Goal: Task Accomplishment & Management: Use online tool/utility

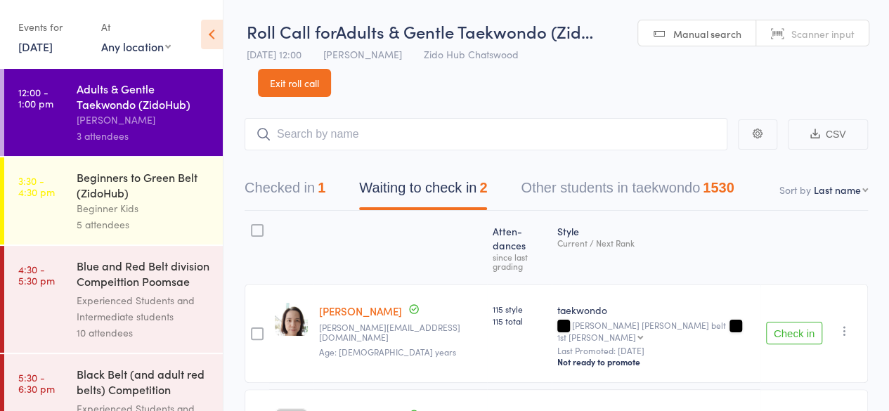
click at [795, 322] on button "Check in" at bounding box center [794, 333] width 56 height 22
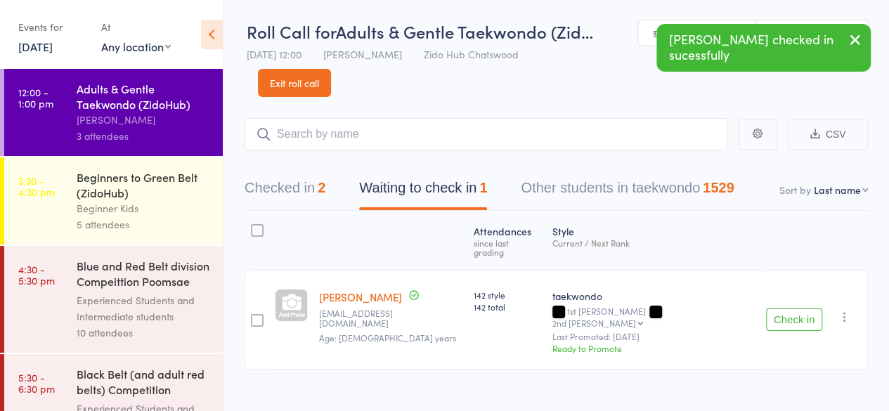
click at [803, 309] on button "Check in" at bounding box center [794, 320] width 56 height 22
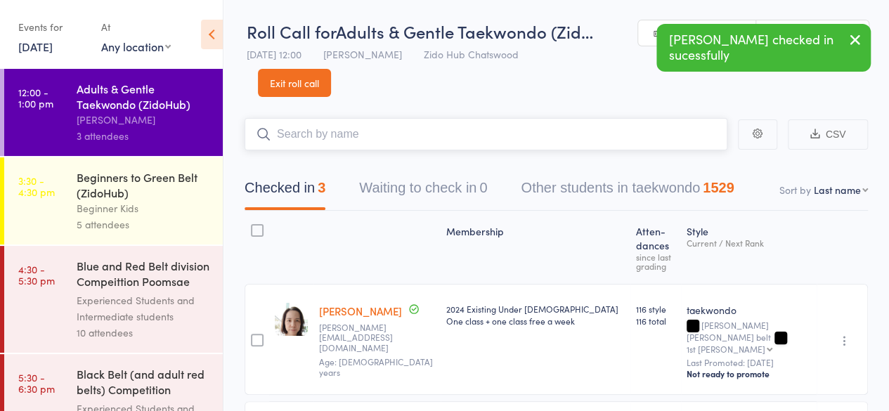
click at [620, 141] on input "search" at bounding box center [486, 134] width 483 height 32
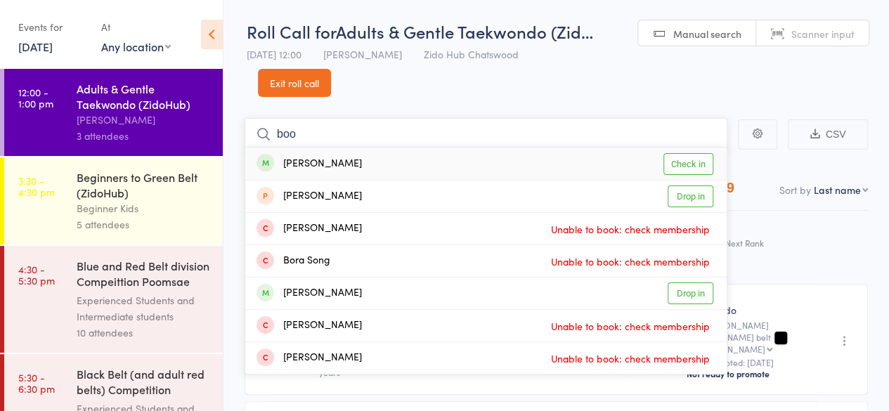
type input "boo"
click at [708, 164] on link "Check in" at bounding box center [688, 164] width 50 height 22
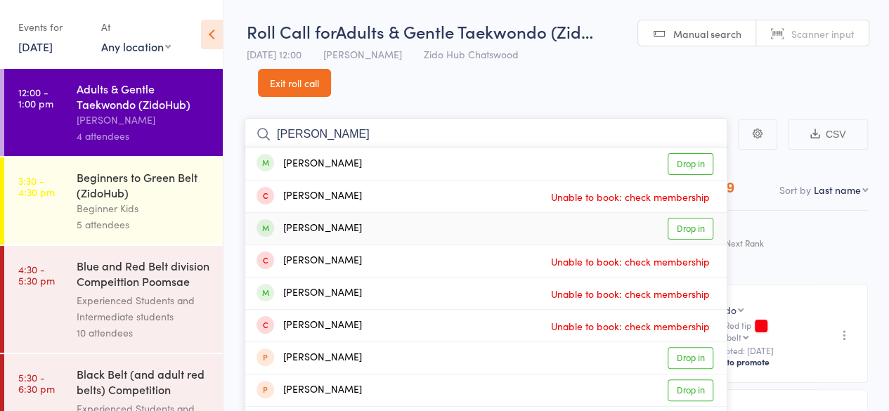
type input "[PERSON_NAME]"
click at [706, 228] on link "Drop in" at bounding box center [691, 229] width 46 height 22
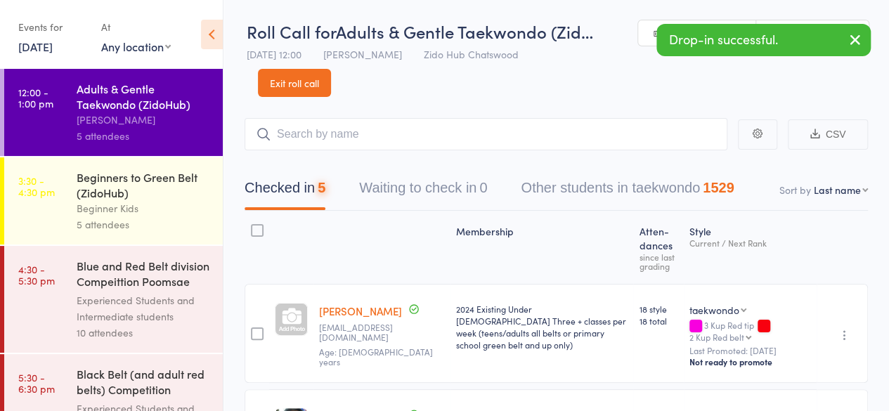
click at [659, 95] on header "Roll Call for Adults & Gentle Taekwondo (Zid… [DATE] 12:00 [PERSON_NAME] [PERSO…" at bounding box center [557, 48] width 666 height 97
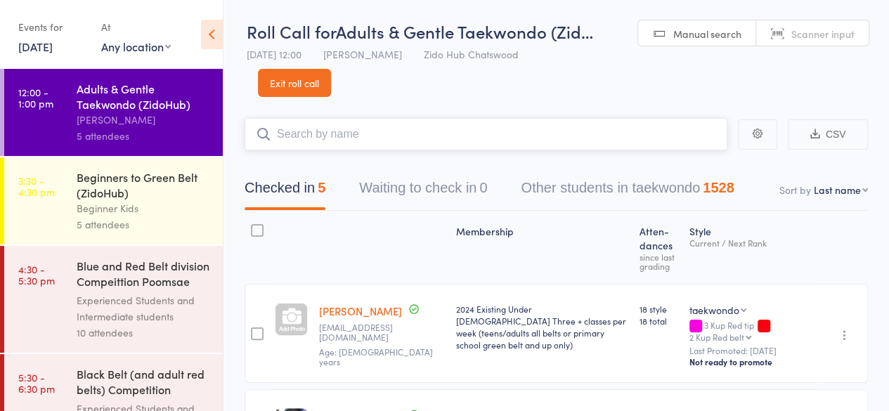
click at [516, 131] on input "search" at bounding box center [486, 134] width 483 height 32
type input "e"
type input "i"
click at [403, 192] on button "Waiting to check in 0" at bounding box center [423, 191] width 128 height 37
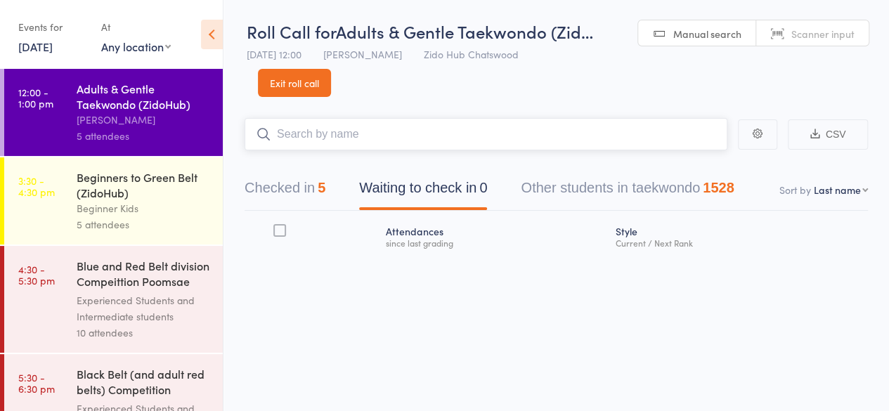
click at [290, 189] on button "Checked in 5" at bounding box center [285, 191] width 81 height 37
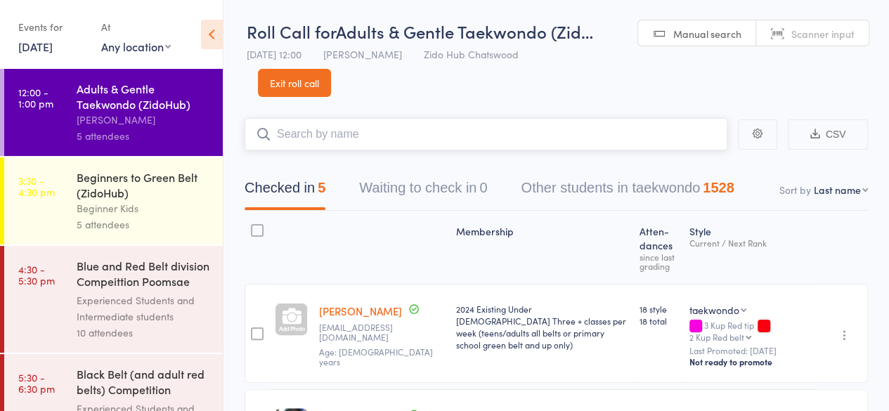
click at [305, 136] on input "search" at bounding box center [486, 134] width 483 height 32
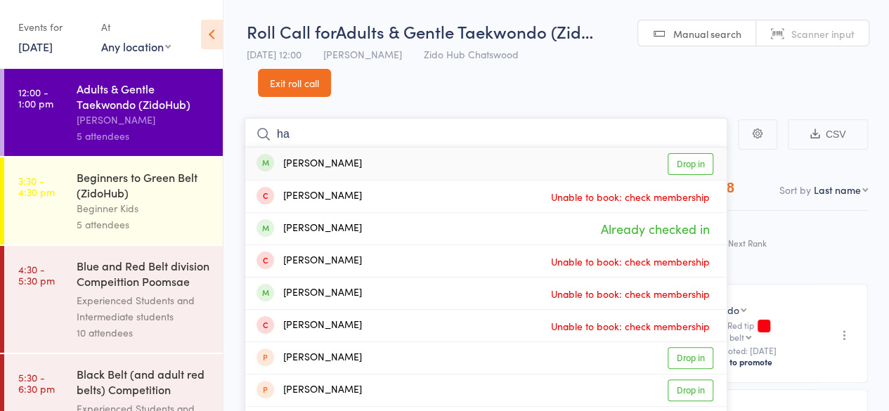
type input "h"
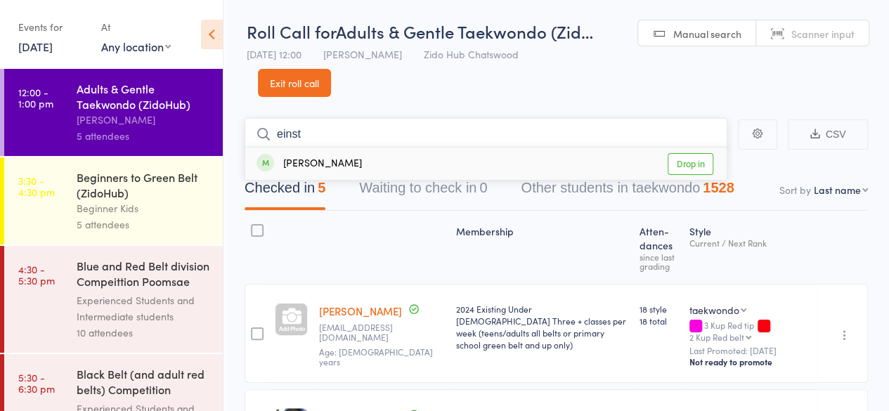
type input "einst"
click at [305, 172] on div "Einst Ruan Drop in" at bounding box center [485, 164] width 481 height 32
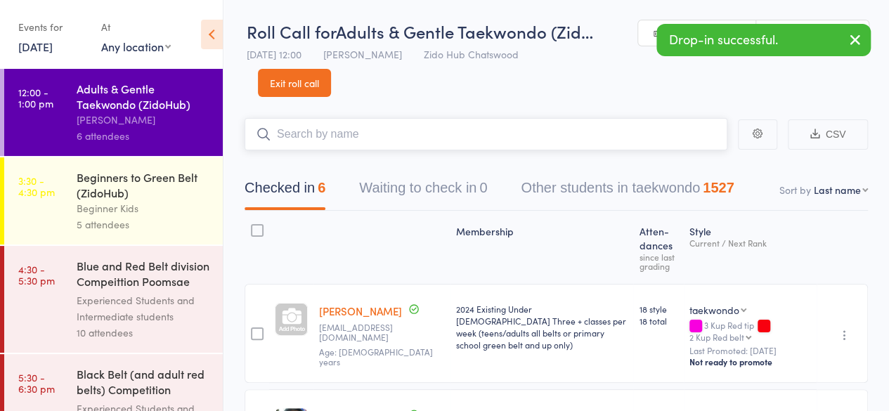
scroll to position [122, 0]
